Goal: Information Seeking & Learning: Learn about a topic

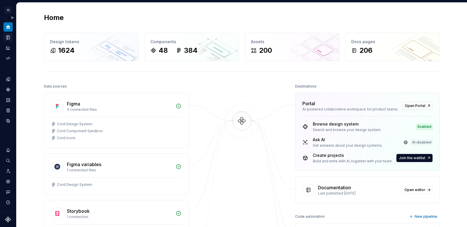
click at [8, 36] on icon "Documentation" at bounding box center [9, 37] width 2 height 3
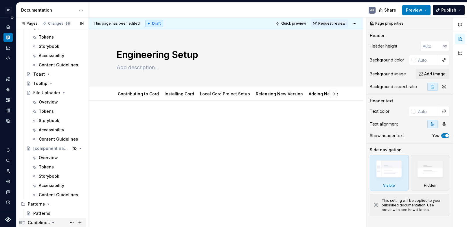
scroll to position [1624, 0]
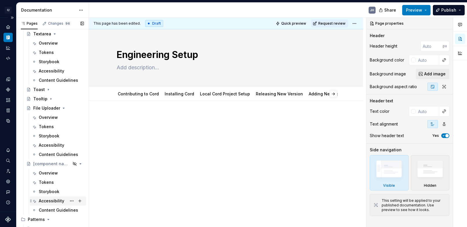
click at [58, 205] on div "Accessibility" at bounding box center [58, 200] width 57 height 9
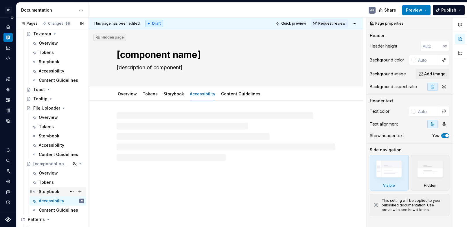
click at [53, 192] on div "Storybook" at bounding box center [49, 191] width 21 height 6
click at [48, 184] on div "Tokens" at bounding box center [46, 182] width 15 height 6
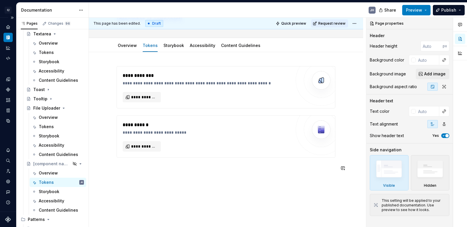
scroll to position [68, 0]
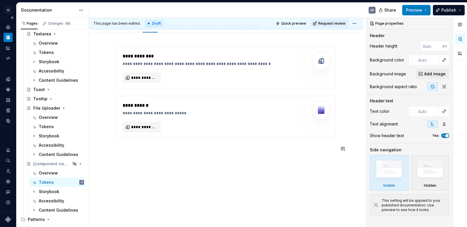
click at [166, 163] on div "**********" at bounding box center [226, 130] width 274 height 194
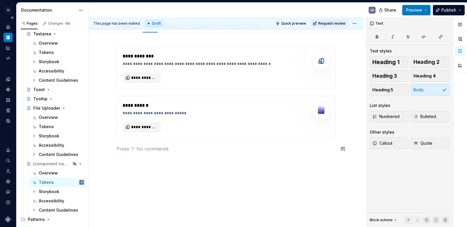
type textarea "*"
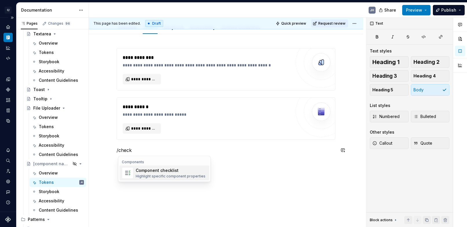
click at [174, 176] on div "Highlight specific component properties" at bounding box center [171, 176] width 70 height 5
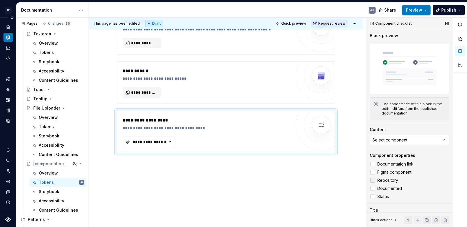
scroll to position [30, 0]
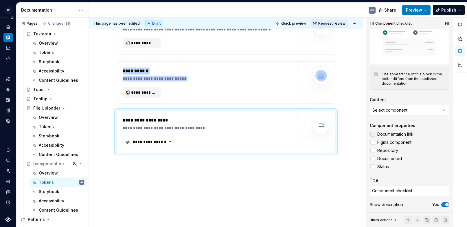
click at [375, 135] on div at bounding box center [372, 134] width 5 height 5
click at [374, 144] on div at bounding box center [372, 142] width 5 height 5
click at [373, 153] on label "Repository" at bounding box center [410, 150] width 80 height 7
click at [373, 162] on div "Documentation link Figma component Repository Documented Status" at bounding box center [410, 150] width 80 height 39
click at [369, 157] on div "Component checklist Block preview The appearance of this block in the editor di…" at bounding box center [409, 92] width 87 height 209
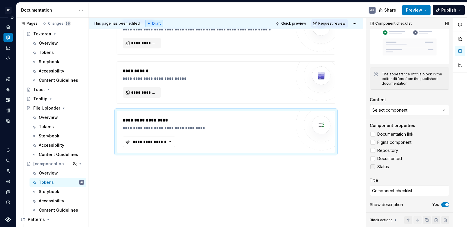
click at [371, 166] on div at bounding box center [372, 166] width 5 height 5
click at [168, 146] on button "**********" at bounding box center [149, 141] width 53 height 10
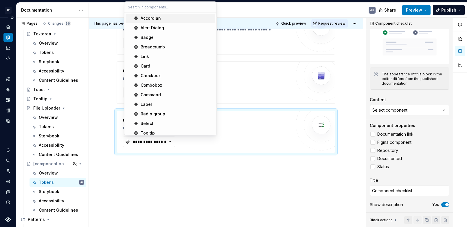
click at [171, 17] on div "Accordian" at bounding box center [177, 18] width 72 height 6
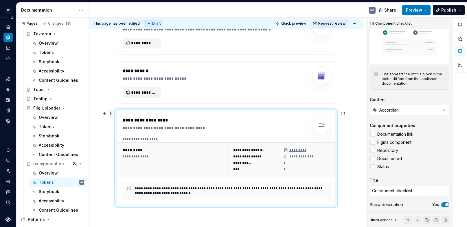
click at [113, 117] on span at bounding box center [111, 113] width 5 height 8
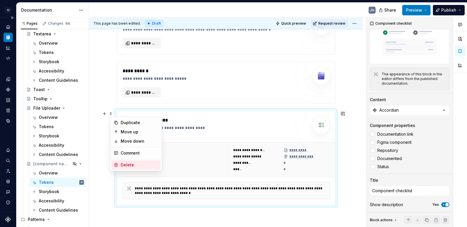
click at [123, 162] on div "Delete" at bounding box center [140, 165] width 38 height 6
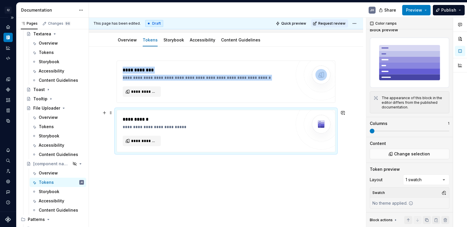
scroll to position [0, 0]
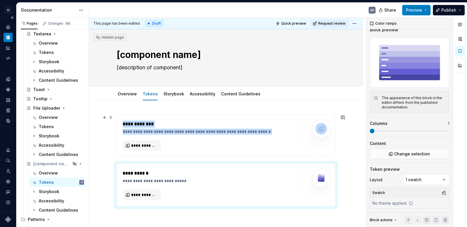
type textarea "*"
